Goal: Transaction & Acquisition: Purchase product/service

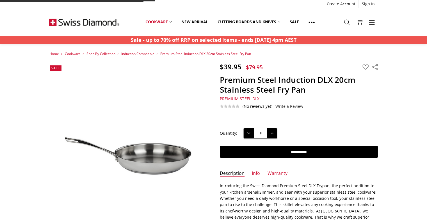
scroll to position [84, 0]
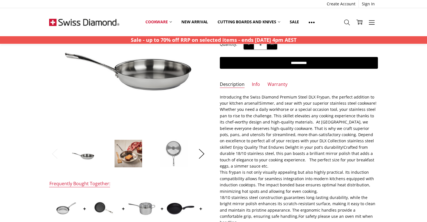
click at [124, 159] on img at bounding box center [128, 154] width 28 height 28
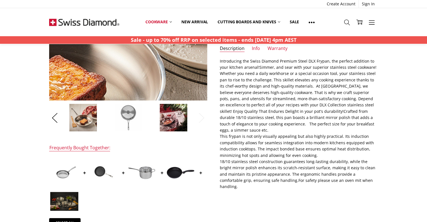
scroll to position [197, 0]
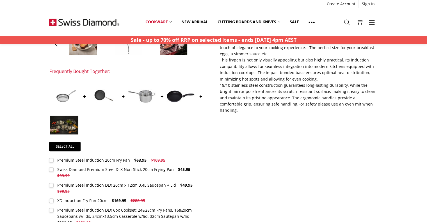
click at [175, 95] on img at bounding box center [181, 96] width 28 height 12
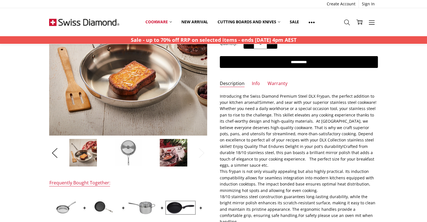
scroll to position [84, 0]
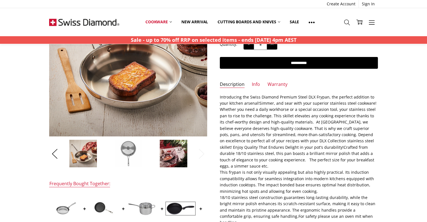
click at [173, 206] on img at bounding box center [181, 209] width 28 height 12
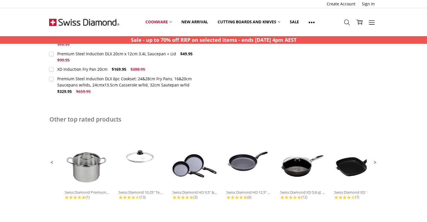
scroll to position [361, 0]
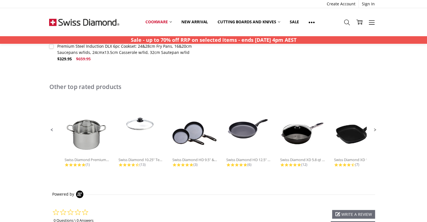
click at [374, 128] on span "Next Promoted Products Page" at bounding box center [375, 130] width 5 height 5
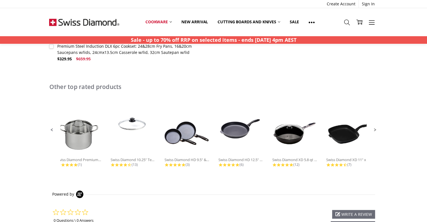
scroll to position [0, 16]
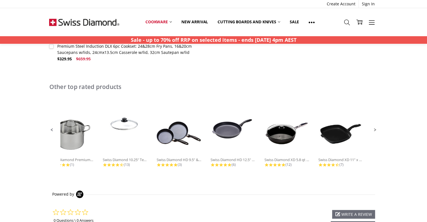
click at [374, 128] on span "Next Promoted Products Page" at bounding box center [375, 130] width 5 height 5
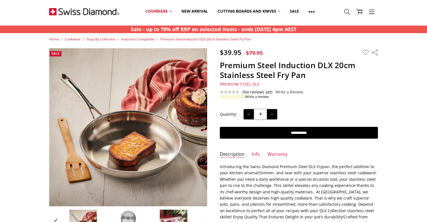
scroll to position [0, 0]
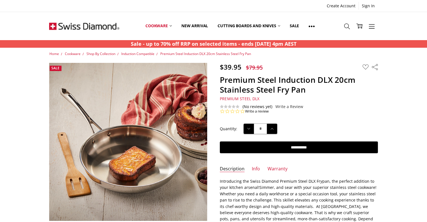
click at [92, 22] on img at bounding box center [84, 26] width 70 height 28
